Goal: Task Accomplishment & Management: Manage account settings

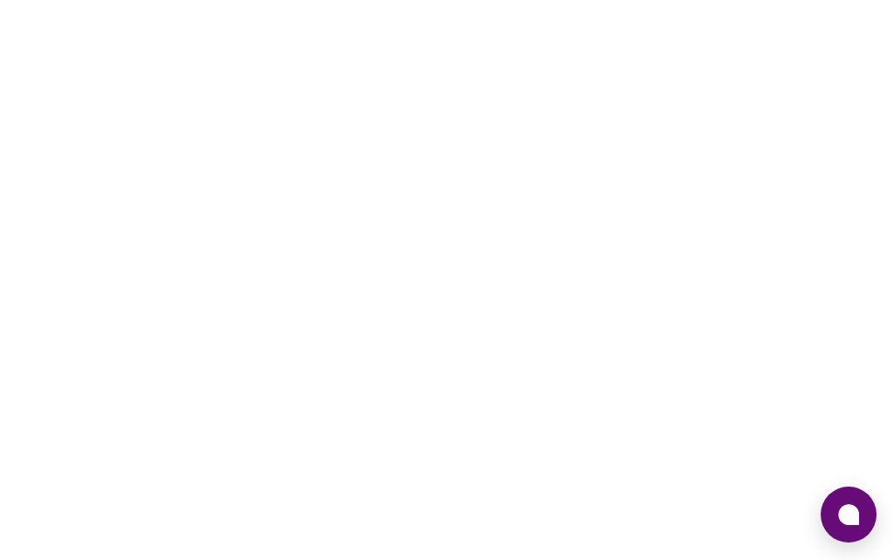
click at [573, 59] on div at bounding box center [447, 280] width 894 height 560
drag, startPoint x: 573, startPoint y: 59, endPoint x: 504, endPoint y: 72, distance: 70.1
click at [573, 60] on div at bounding box center [447, 280] width 894 height 560
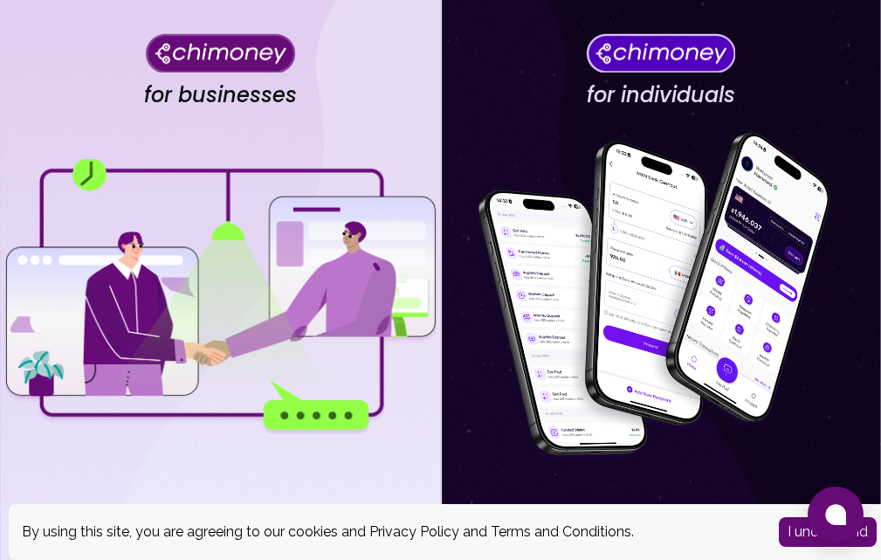
scroll to position [95, 0]
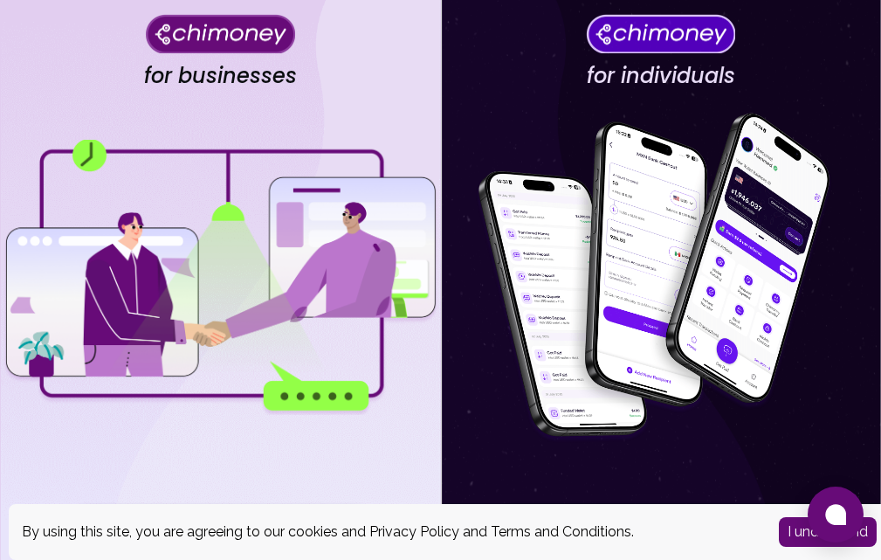
click at [789, 246] on img at bounding box center [661, 277] width 437 height 349
click at [659, 53] on div "for individuals Proceed as an Individual User" at bounding box center [661, 300] width 441 height 790
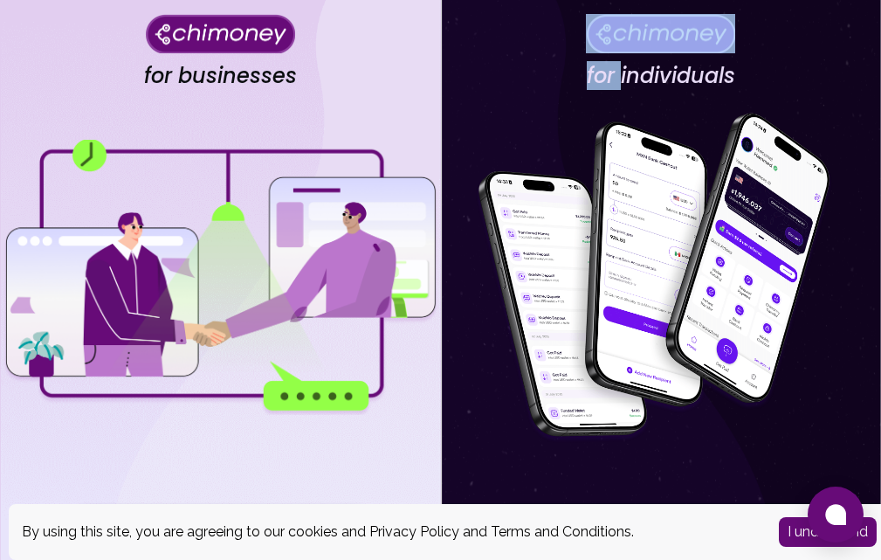
click at [659, 53] on div "for individuals Proceed as an Individual User" at bounding box center [661, 300] width 441 height 790
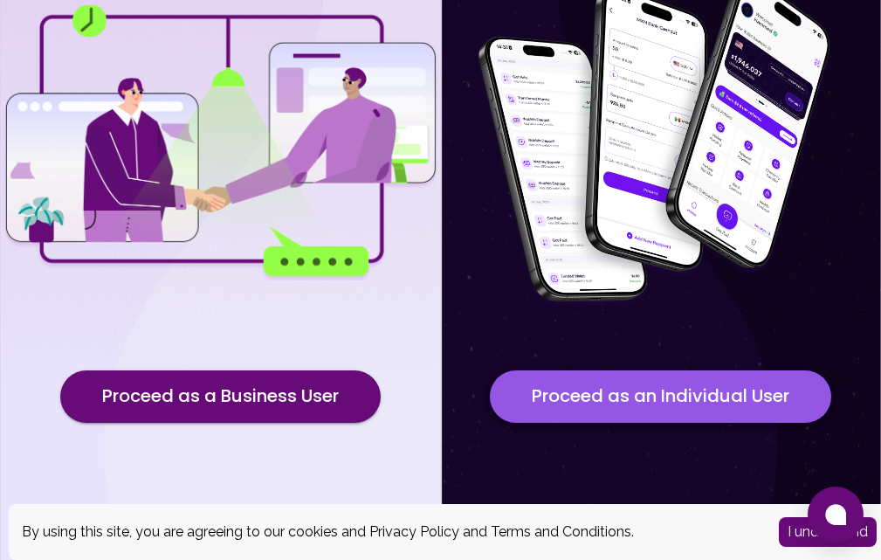
click at [705, 399] on button "Proceed as an Individual User" at bounding box center [661, 396] width 342 height 52
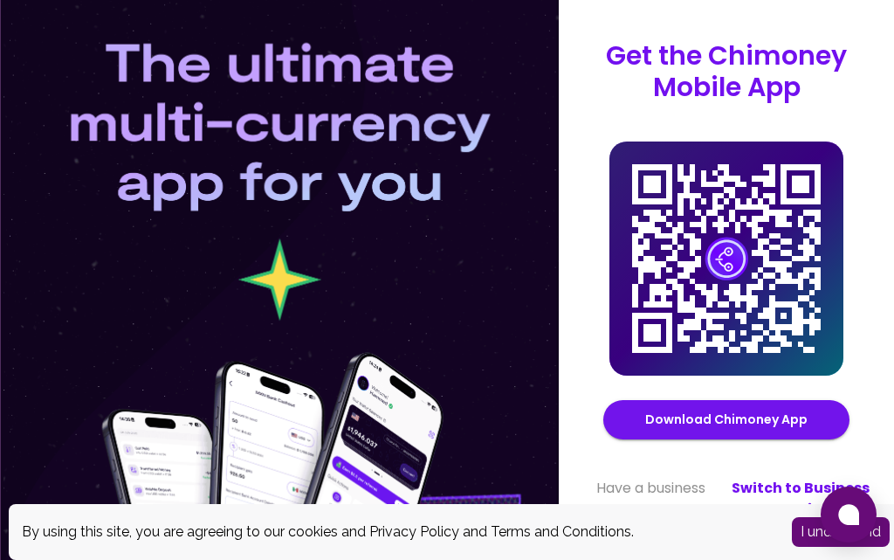
click at [306, 301] on div at bounding box center [279, 280] width 559 height 560
click at [323, 335] on div at bounding box center [279, 280] width 559 height 560
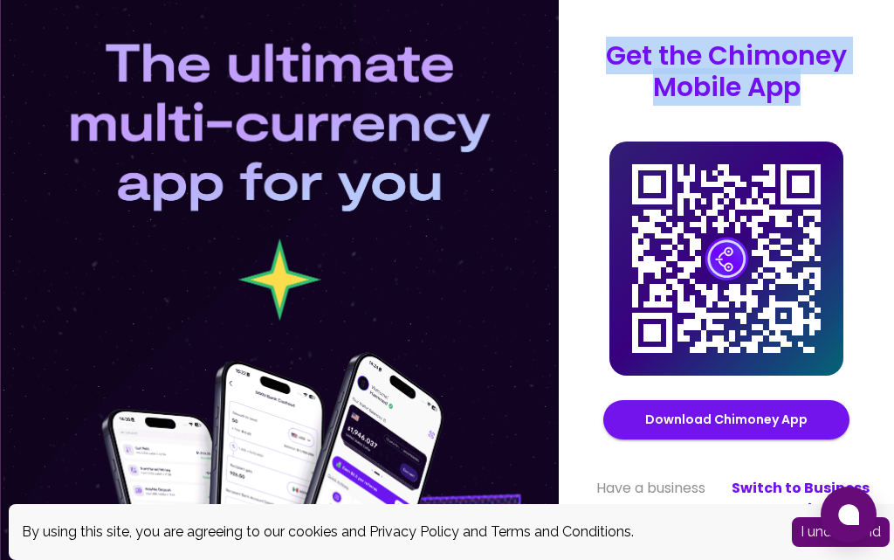
drag, startPoint x: 894, startPoint y: 93, endPoint x: 773, endPoint y: 162, distance: 138.9
click at [885, 123] on div "Get the Chimoney Mobile App Chimoney Mobile App Download Chimoney App Have a bu…" at bounding box center [726, 280] width 335 height 480
click at [631, 211] on icon at bounding box center [727, 258] width 234 height 234
drag, startPoint x: 627, startPoint y: 245, endPoint x: 601, endPoint y: 9, distance: 238.2
click at [541, 355] on div "Get the Chimoney Mobile App Chimoney Mobile App Download Chimoney App Have a bu…" at bounding box center [447, 280] width 894 height 560
